Goal: Task Accomplishment & Management: Complete application form

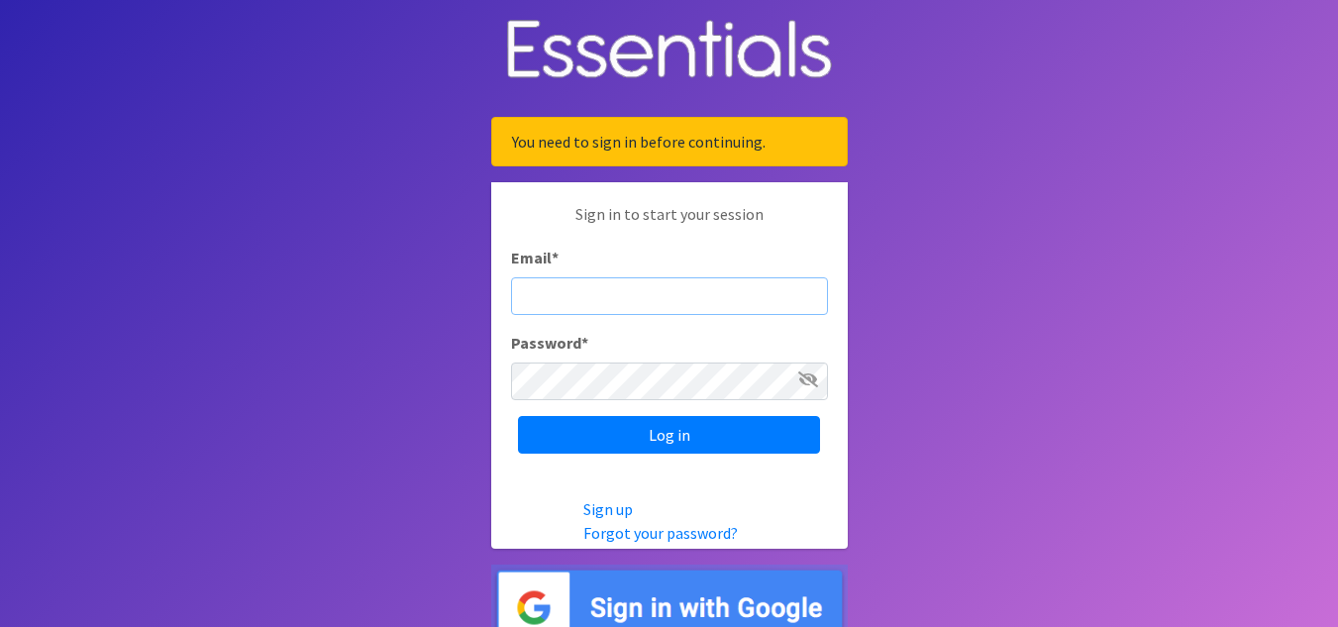
click at [566, 293] on input "Email *" at bounding box center [669, 296] width 317 height 38
type input "[EMAIL_ADDRESS][DOMAIN_NAME]"
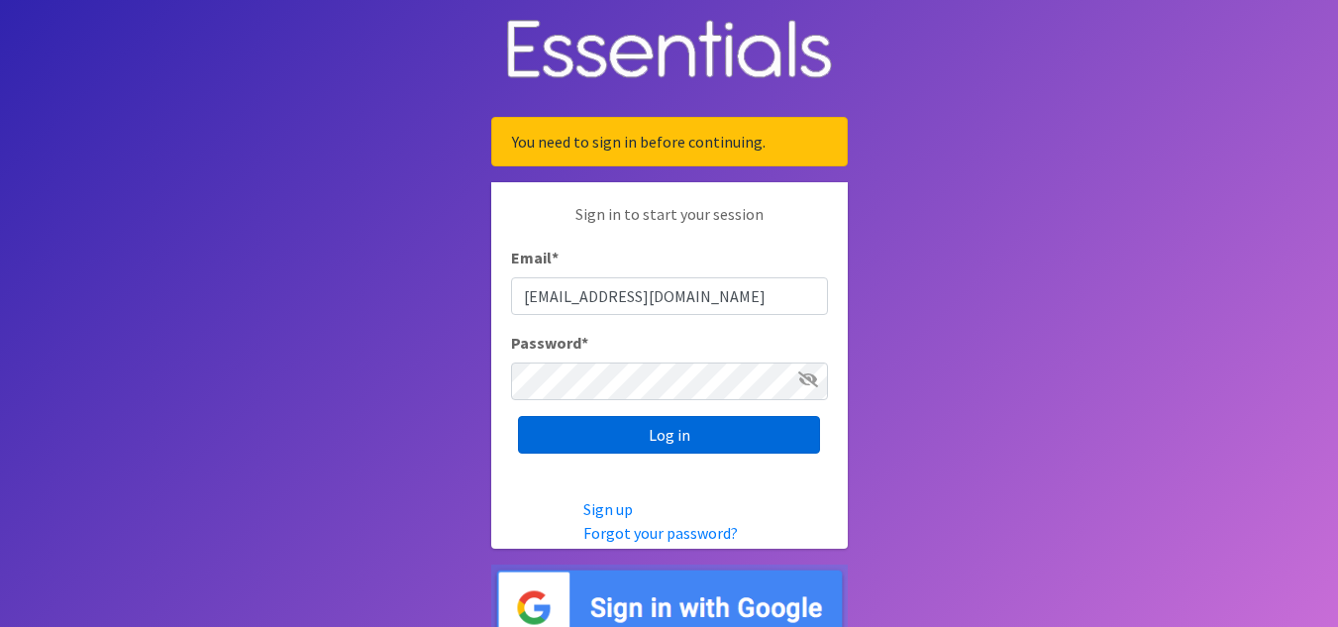
click at [679, 429] on input "Log in" at bounding box center [669, 435] width 302 height 38
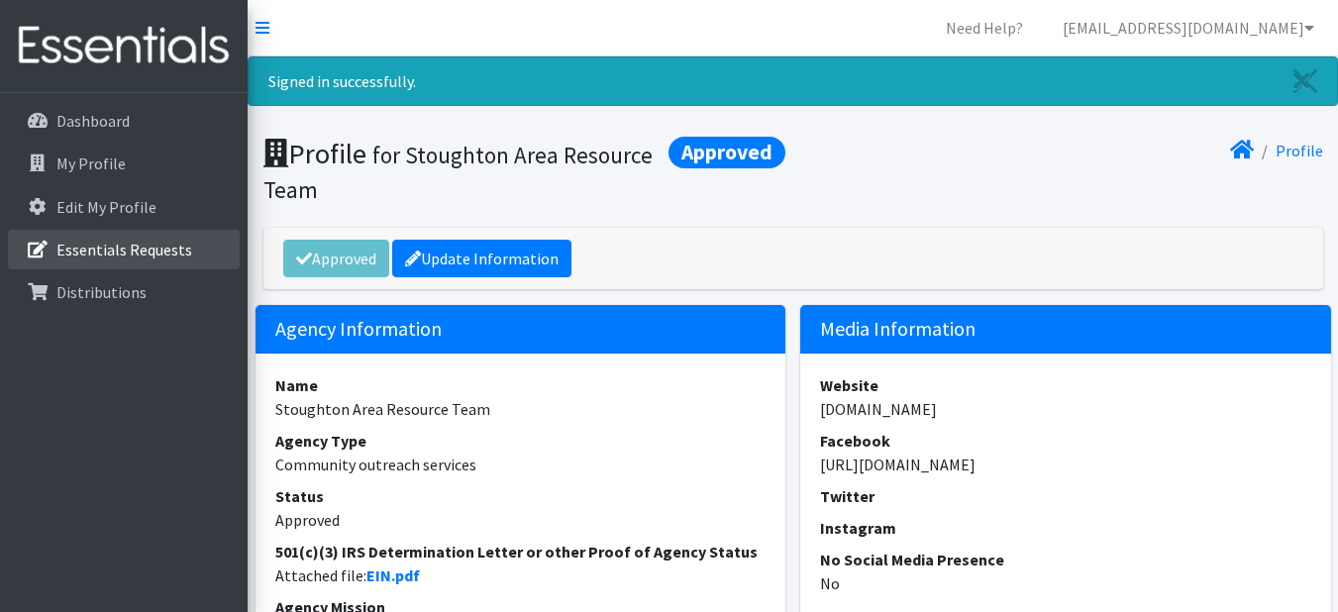
click at [106, 246] on p "Essentials Requests" at bounding box center [124, 250] width 136 height 20
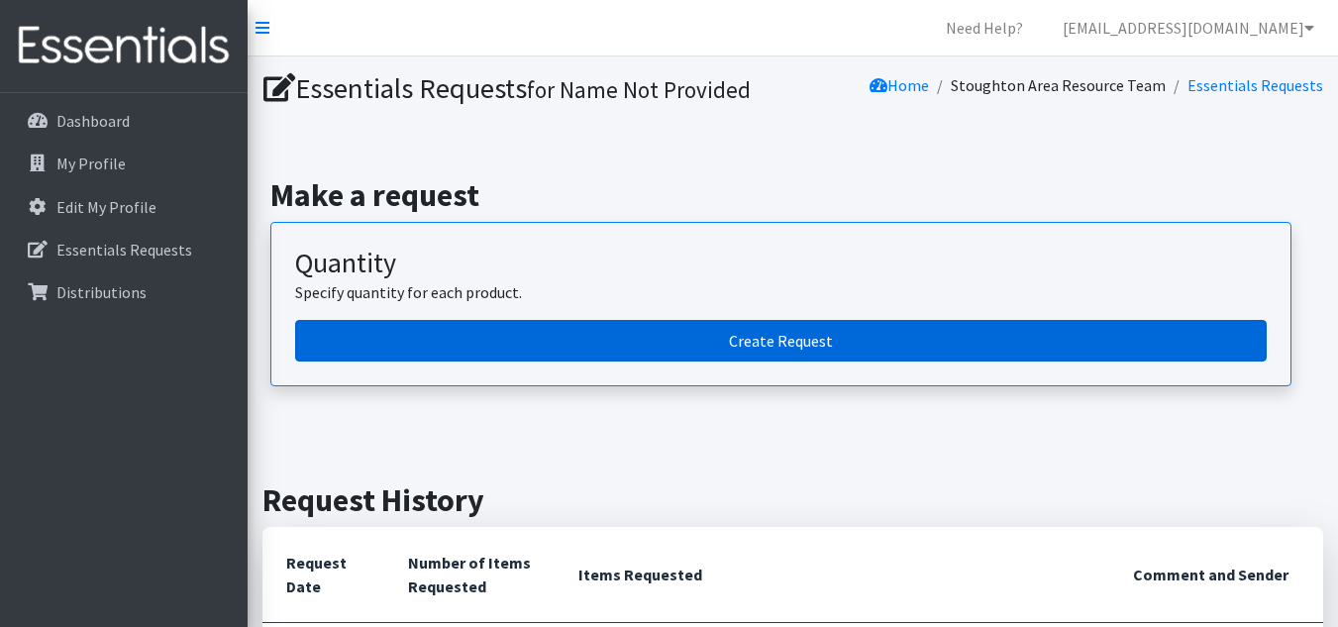
click at [850, 335] on link "Create Request" at bounding box center [780, 341] width 971 height 42
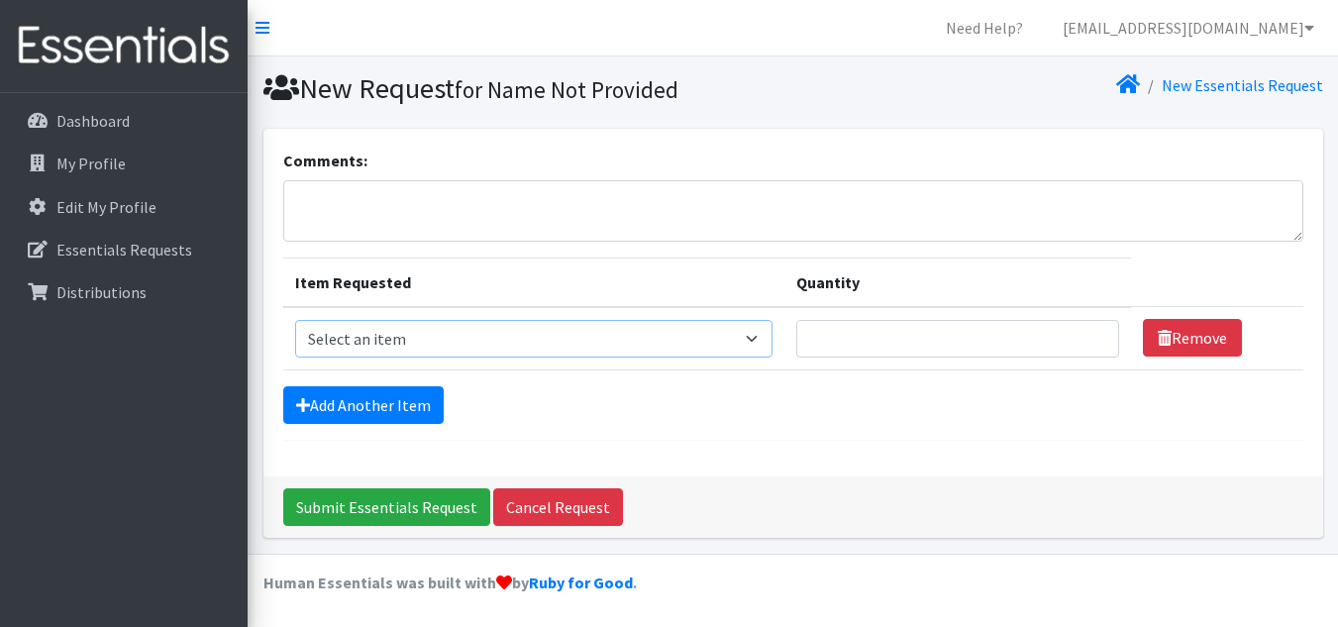
click at [422, 342] on select "Select an item Box - 2T-3T Pull-ups [200 Pull-ups/8 Packs] Box - 3T-4T Pull-ups…" at bounding box center [534, 339] width 478 height 38
click at [295, 320] on select "Select an item Box - 2T-3T Pull-ups [200 Pull-ups/8 Packs] Box - 3T-4T Pull-ups…" at bounding box center [534, 339] width 478 height 38
click at [767, 344] on select "Select an item Box - 2T-3T Pull-ups [200 Pull-ups/8 Packs] Box - 3T-4T Pull-ups…" at bounding box center [534, 339] width 478 height 38
select select "14394"
click at [295, 320] on select "Select an item Box - 2T-3T Pull-ups [200 Pull-ups/8 Packs] Box - 3T-4T Pull-ups…" at bounding box center [534, 339] width 478 height 38
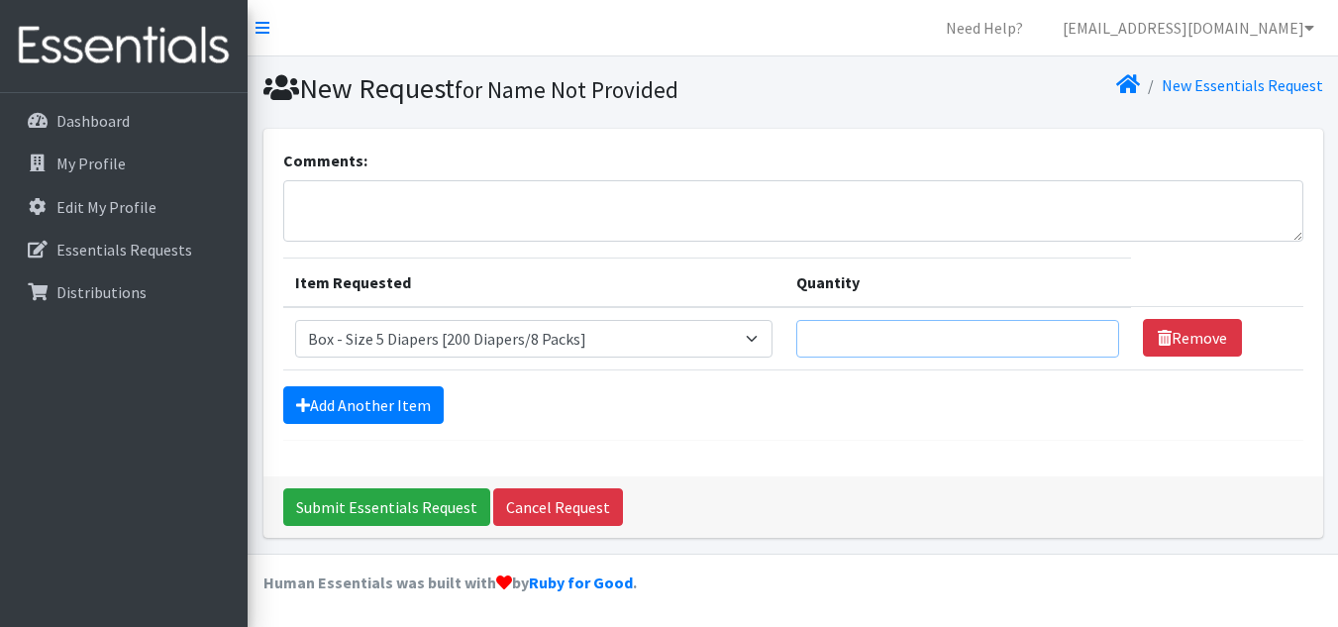
click at [870, 345] on input "Quantity" at bounding box center [957, 339] width 323 height 38
type input "1"
click at [358, 401] on link "Add Another Item" at bounding box center [363, 405] width 160 height 38
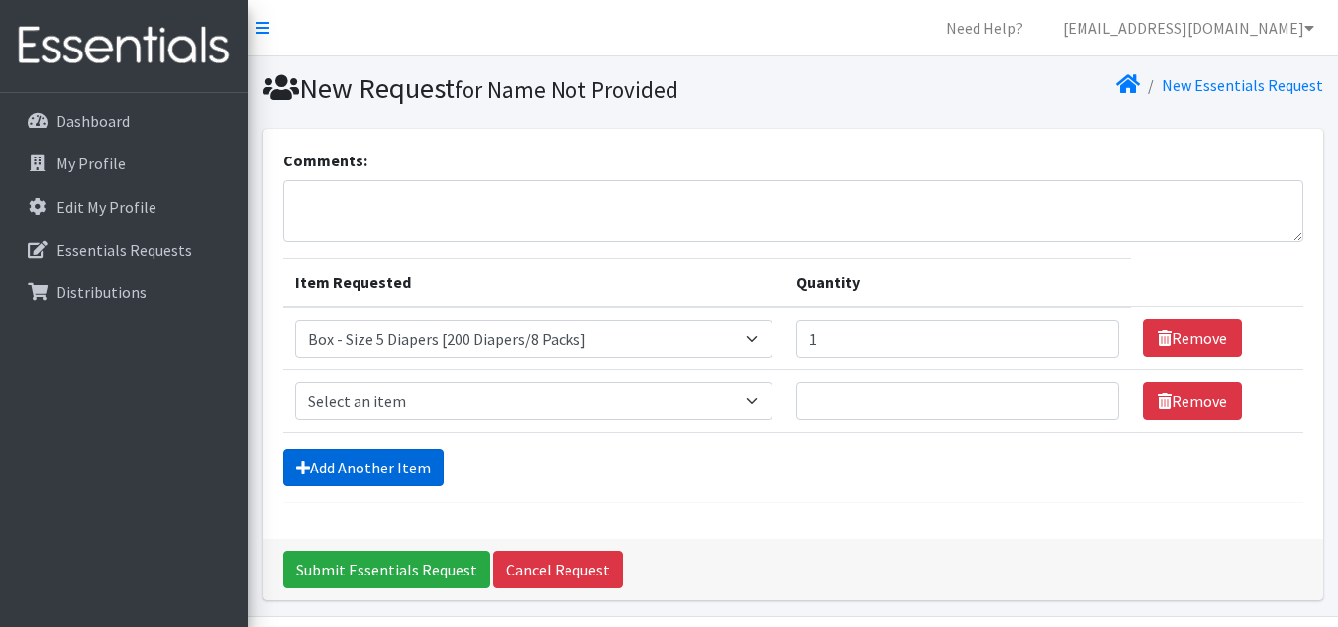
scroll to position [63, 0]
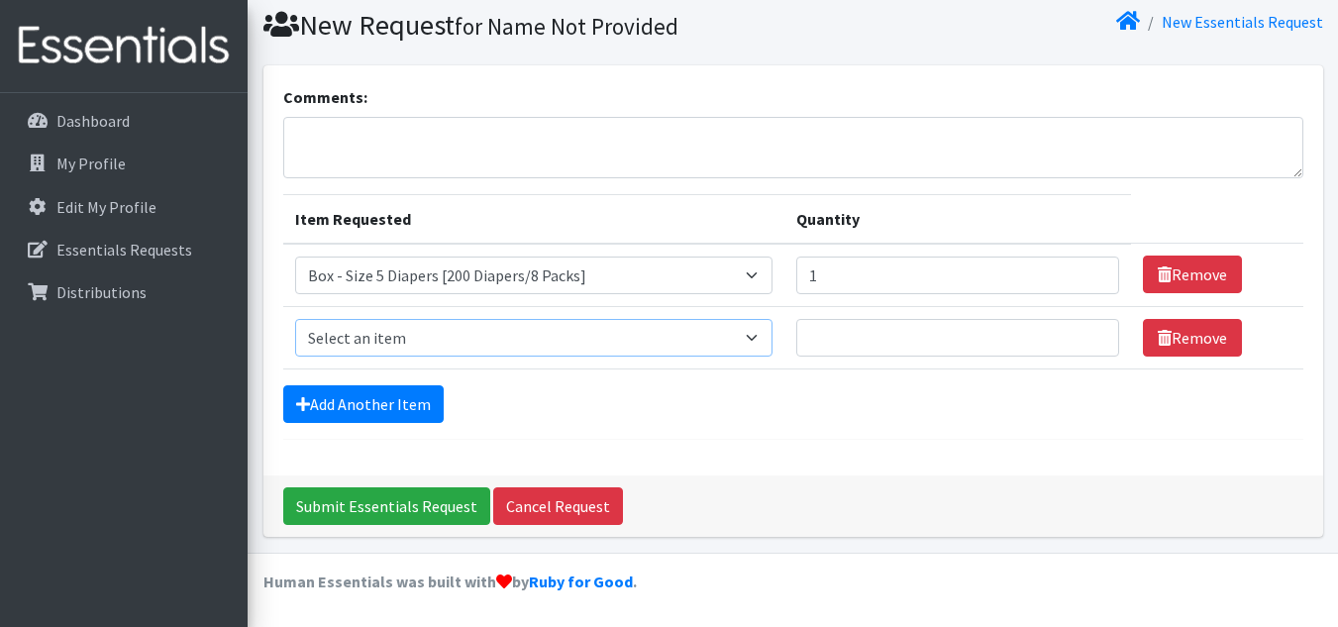
click at [393, 343] on select "Select an item Box - 2T-3T Pull-ups [200 Pull-ups/8 Packs] Box - 3T-4T Pull-ups…" at bounding box center [534, 338] width 478 height 38
select select "9799"
click at [295, 319] on select "Select an item Box - 2T-3T Pull-ups [200 Pull-ups/8 Packs] Box - 3T-4T Pull-ups…" at bounding box center [534, 338] width 478 height 38
click at [857, 329] on input "Quantity" at bounding box center [957, 338] width 323 height 38
type input "100"
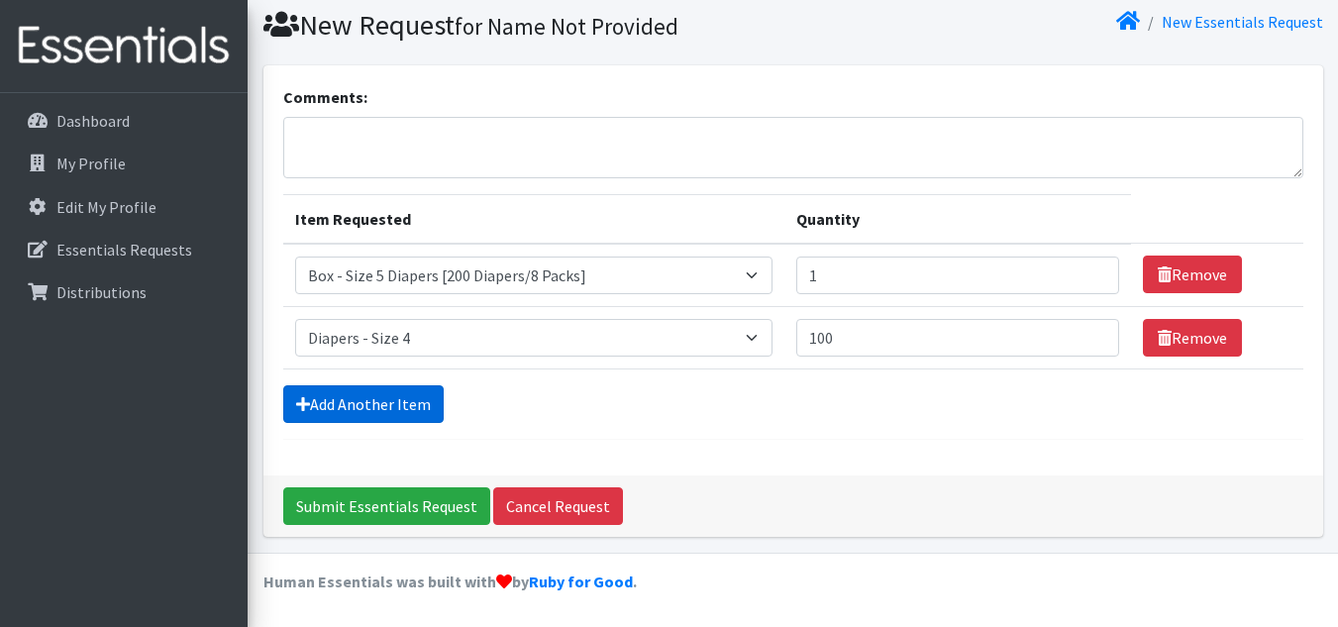
click at [410, 396] on link "Add Another Item" at bounding box center [363, 404] width 160 height 38
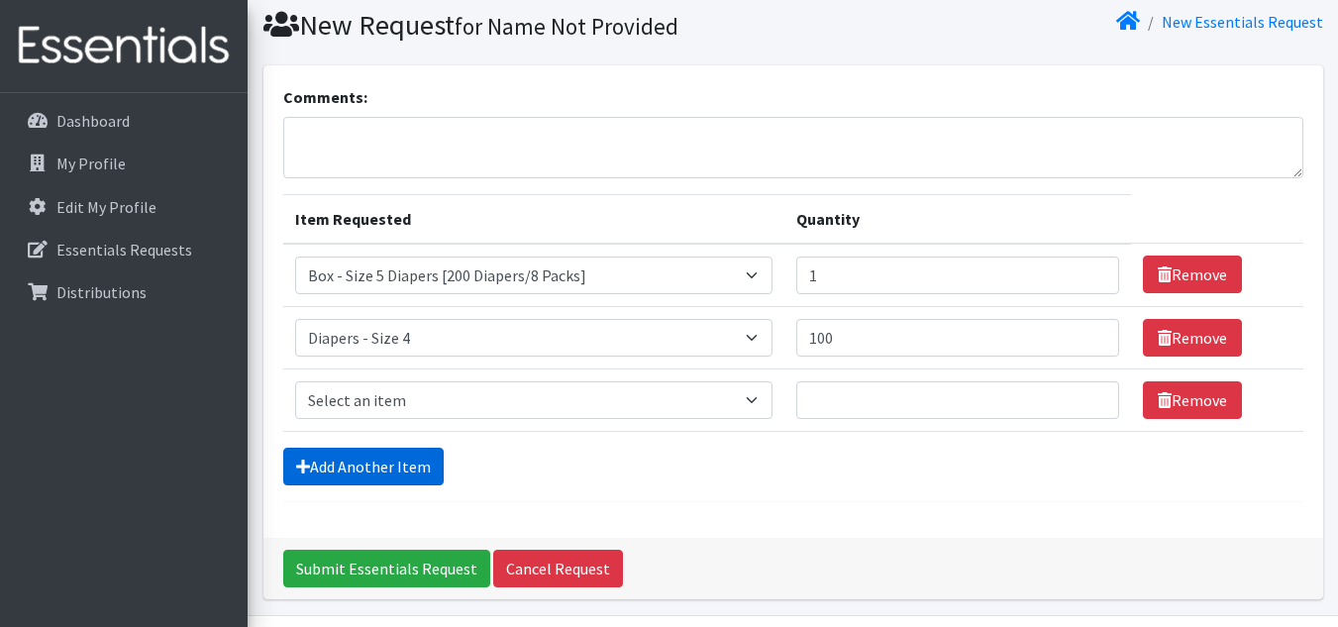
scroll to position [126, 0]
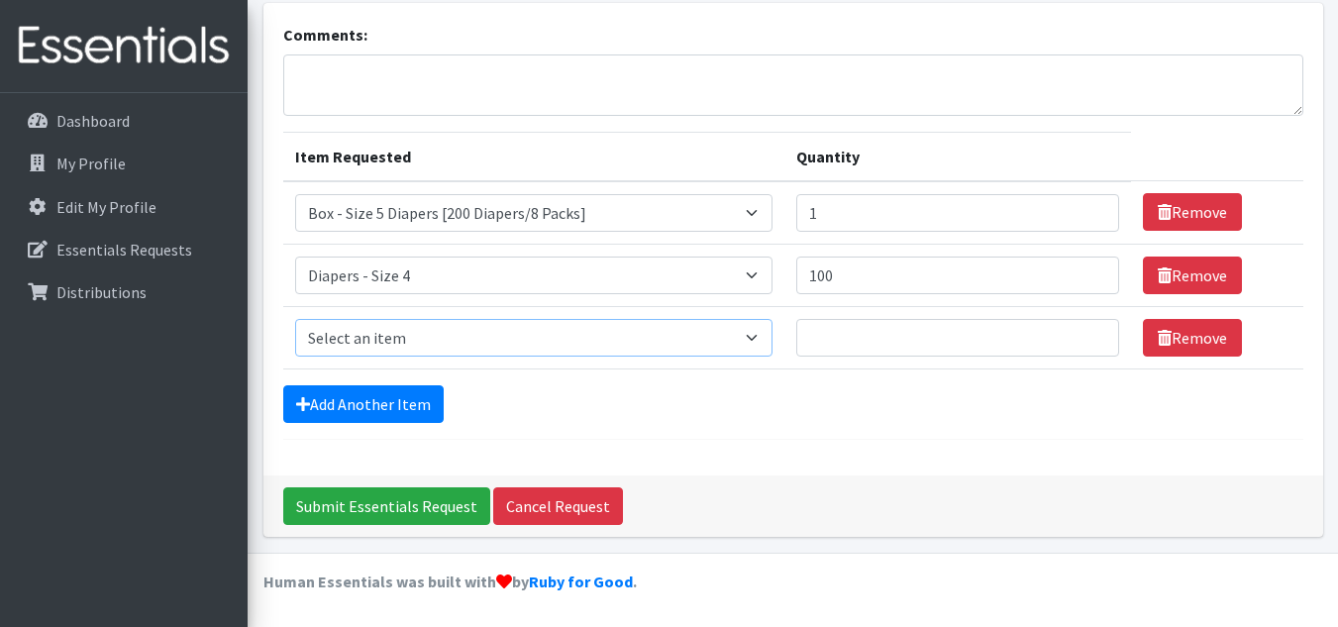
click at [424, 335] on select "Select an item Box - 2T-3T Pull-ups [200 Pull-ups/8 Packs] Box - 3T-4T Pull-ups…" at bounding box center [534, 338] width 478 height 38
click at [398, 339] on select "Select an item Box - 2T-3T Pull-ups [200 Pull-ups/8 Packs] Box - 3T-4T Pull-ups…" at bounding box center [534, 338] width 478 height 38
select select "14400"
click at [295, 319] on select "Select an item Box - 2T-3T Pull-ups [200 Pull-ups/8 Packs] Box - 3T-4T Pull-ups…" at bounding box center [534, 338] width 478 height 38
click at [875, 352] on input "Quantity" at bounding box center [957, 338] width 323 height 38
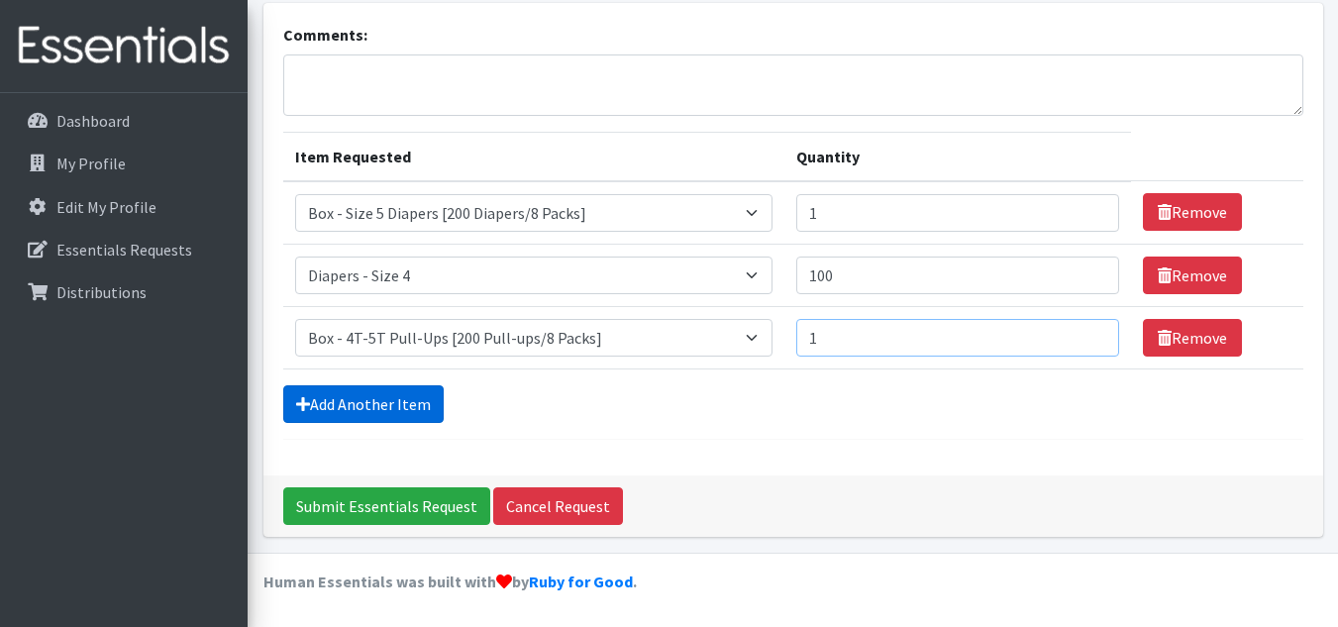
type input "1"
click at [352, 418] on link "Add Another Item" at bounding box center [363, 404] width 160 height 38
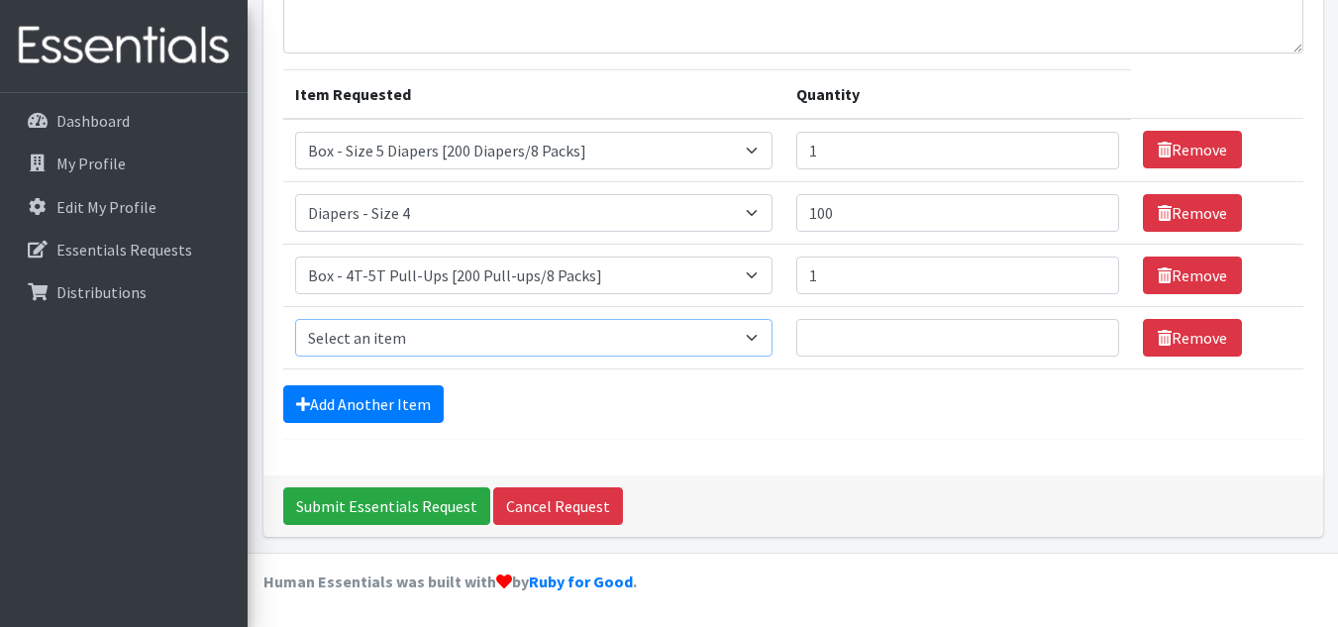
click at [431, 341] on select "Select an item Box - 2T-3T Pull-ups [200 Pull-ups/8 Packs] Box - 3T-4T Pull-ups…" at bounding box center [534, 338] width 478 height 38
select select "14401"
click at [295, 319] on select "Select an item Box - 2T-3T Pull-ups [200 Pull-ups/8 Packs] Box - 3T-4T Pull-ups…" at bounding box center [534, 338] width 478 height 38
click at [902, 339] on input "Quantity" at bounding box center [957, 338] width 323 height 38
type input "1"
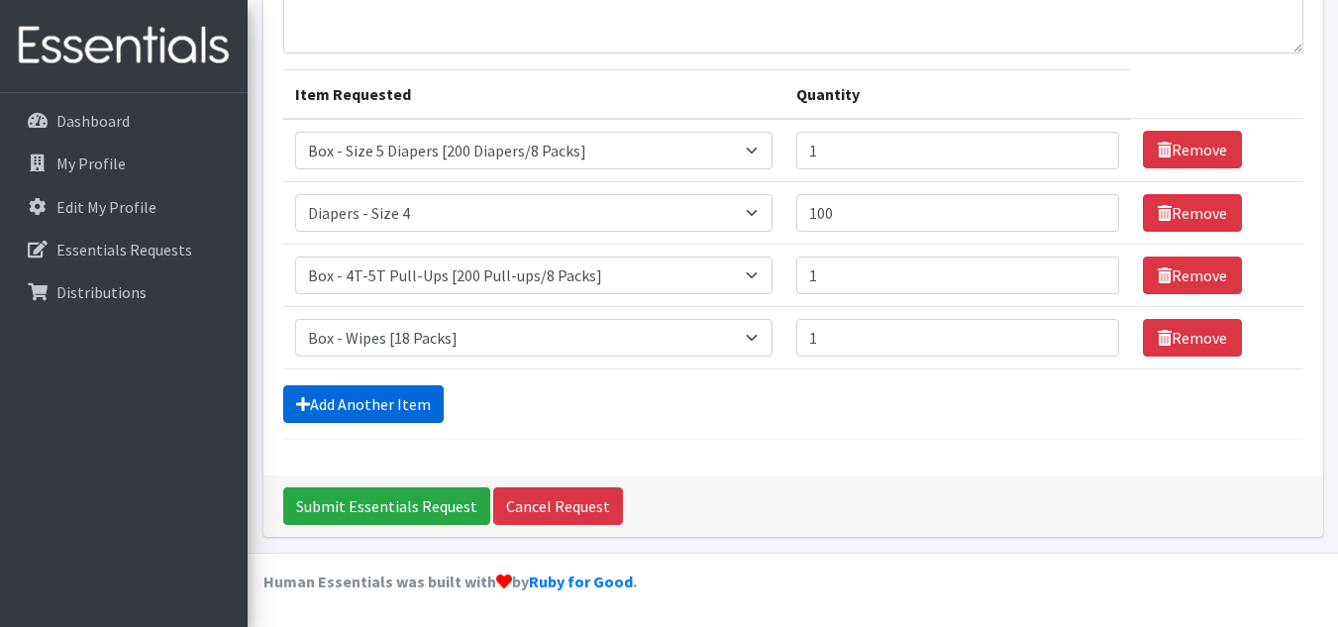
click at [355, 410] on link "Add Another Item" at bounding box center [363, 404] width 160 height 38
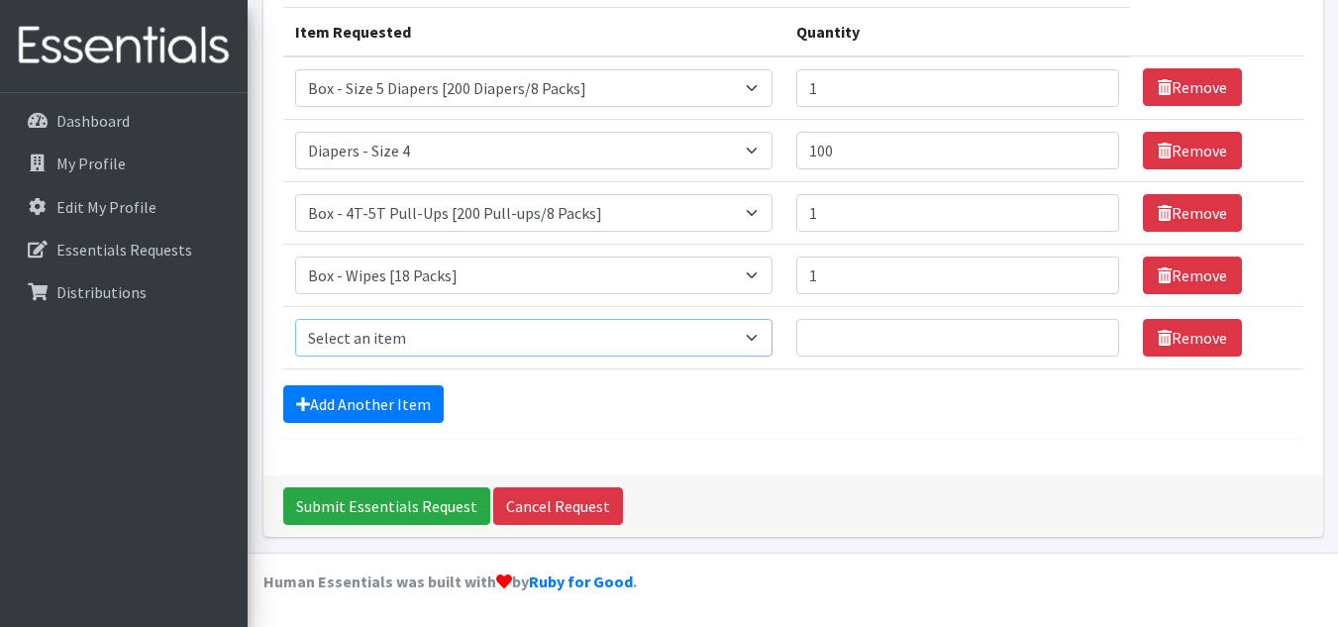
click at [364, 346] on select "Select an item Box - 2T-3T Pull-ups [200 Pull-ups/8 Packs] Box - 3T-4T Pull-ups…" at bounding box center [534, 338] width 478 height 38
select select "9800"
click at [295, 319] on select "Select an item Box - 2T-3T Pull-ups [200 Pull-ups/8 Packs] Box - 3T-4T Pull-ups…" at bounding box center [534, 338] width 478 height 38
click at [840, 331] on input "Quantity" at bounding box center [957, 338] width 323 height 38
type input "100"
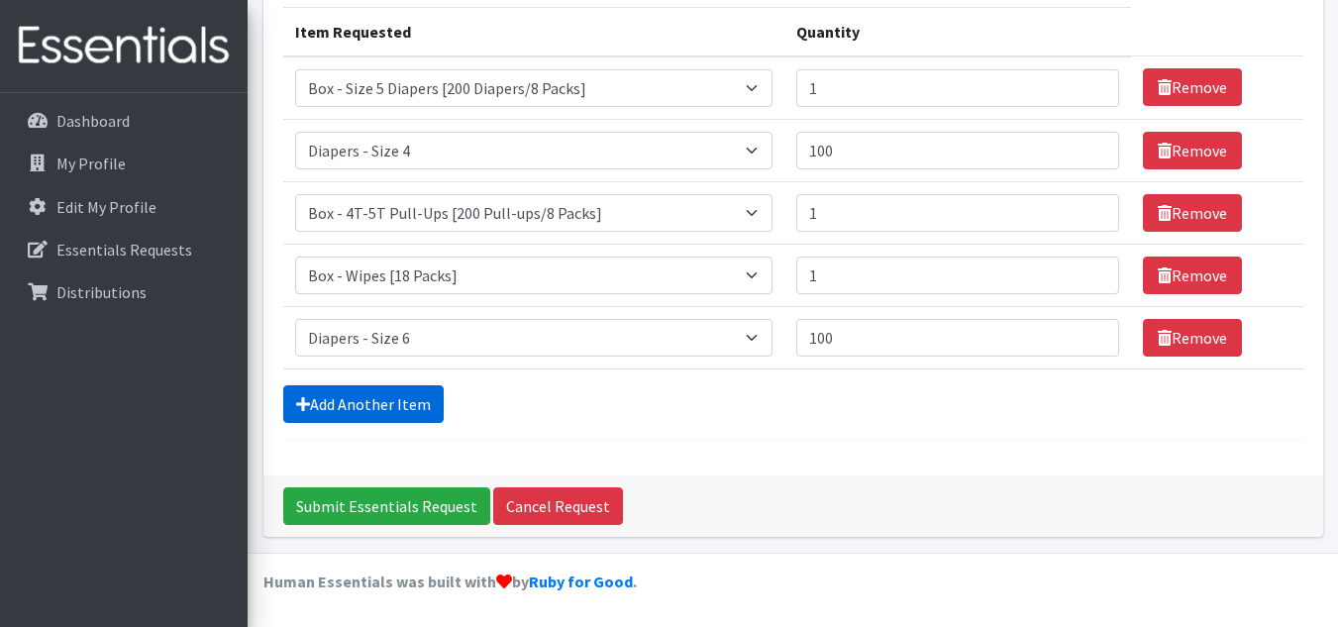
click at [364, 398] on link "Add Another Item" at bounding box center [363, 404] width 160 height 38
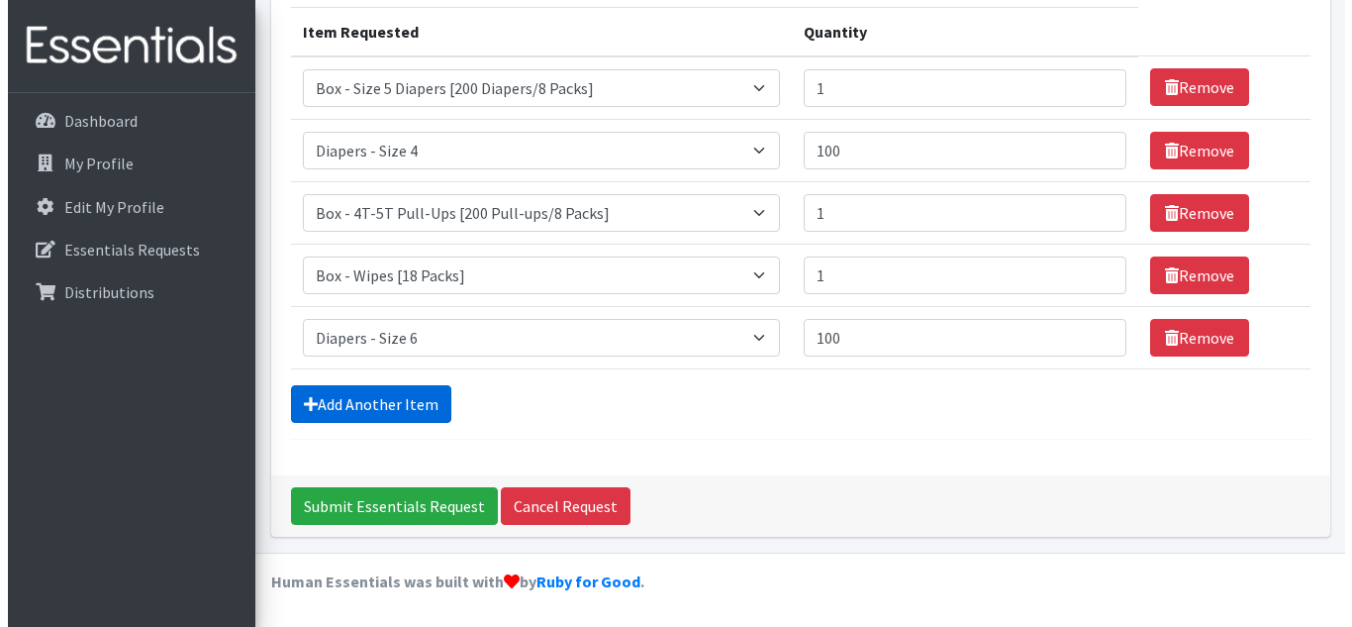
scroll to position [313, 0]
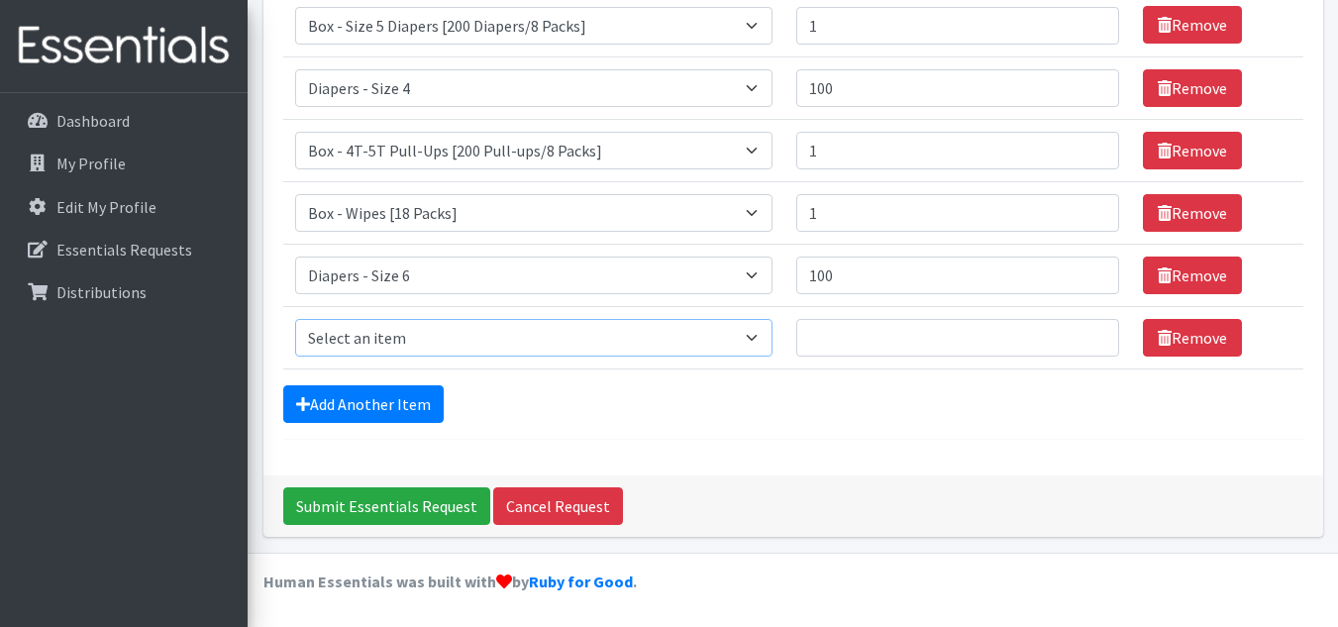
click at [412, 337] on select "Select an item Box - 2T-3T Pull-ups [200 Pull-ups/8 Packs] Box - 3T-4T Pull-ups…" at bounding box center [534, 338] width 478 height 38
select select "9803"
click at [295, 319] on select "Select an item Box - 2T-3T Pull-ups [200 Pull-ups/8 Packs] Box - 3T-4T Pull-ups…" at bounding box center [534, 338] width 478 height 38
click at [840, 338] on input "Quantity" at bounding box center [957, 338] width 323 height 38
type input "100"
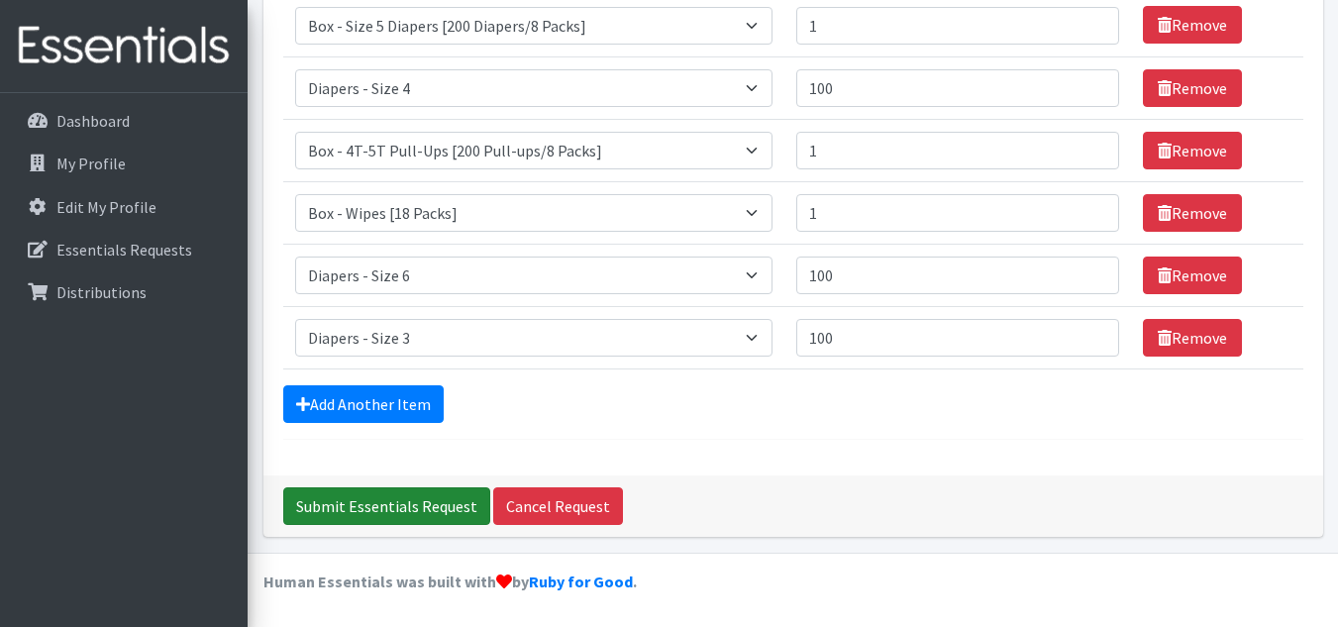
click at [435, 504] on input "Submit Essentials Request" at bounding box center [386, 506] width 207 height 38
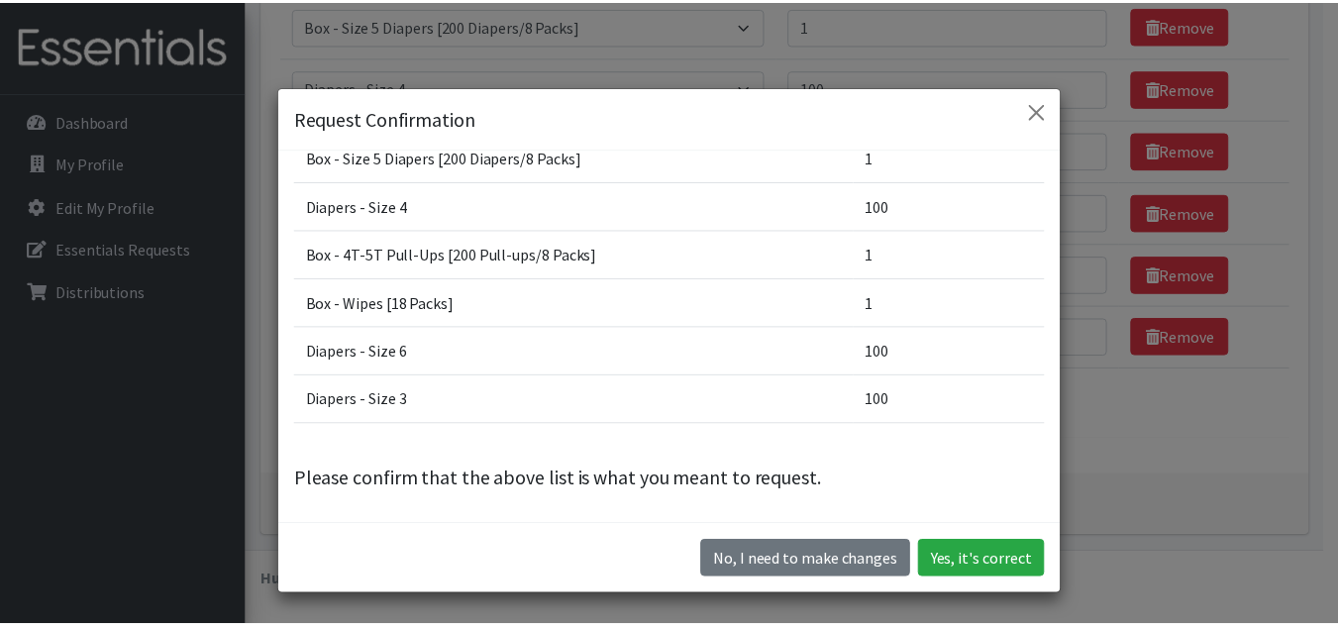
scroll to position [0, 0]
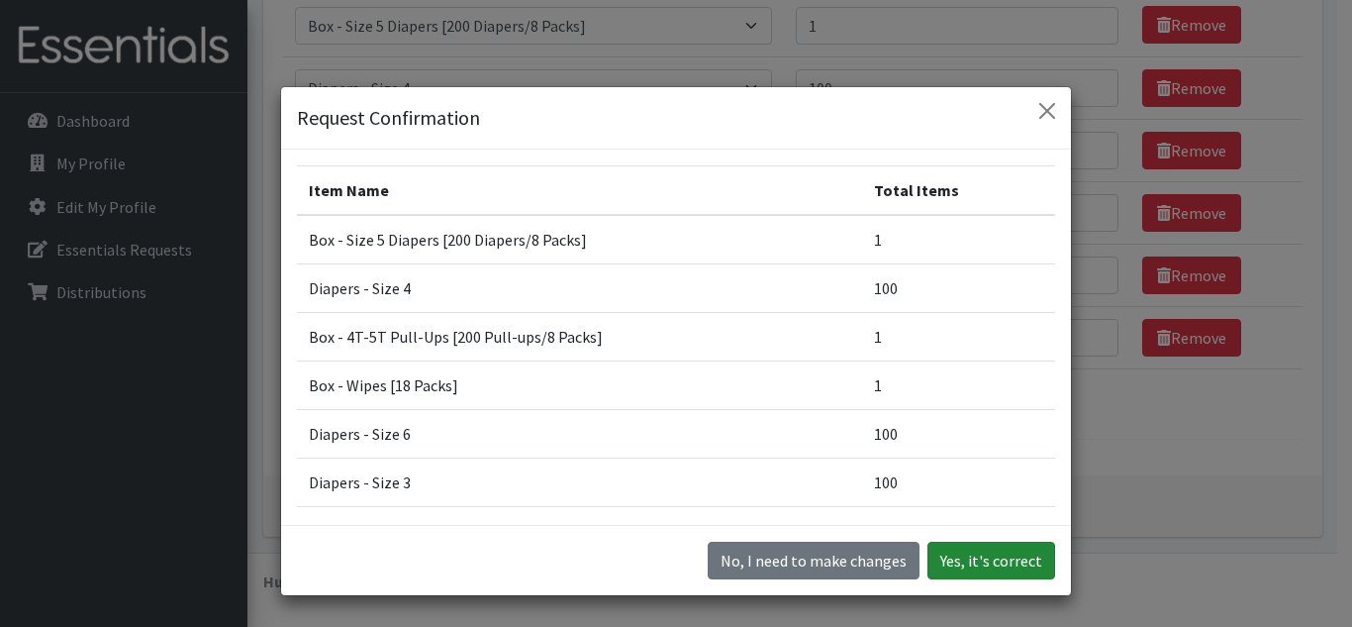
click at [983, 563] on button "Yes, it's correct" at bounding box center [992, 561] width 128 height 38
